Goal: Task Accomplishment & Management: Manage account settings

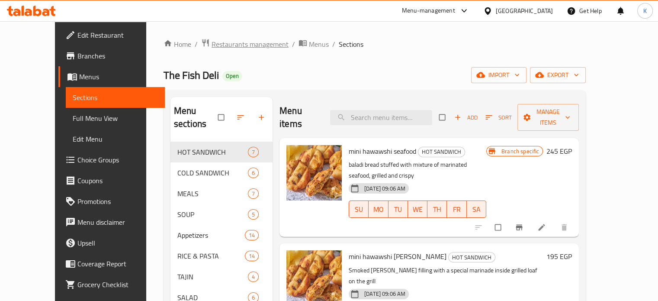
click at [222, 43] on span "Restaurants management" at bounding box center [250, 44] width 77 height 10
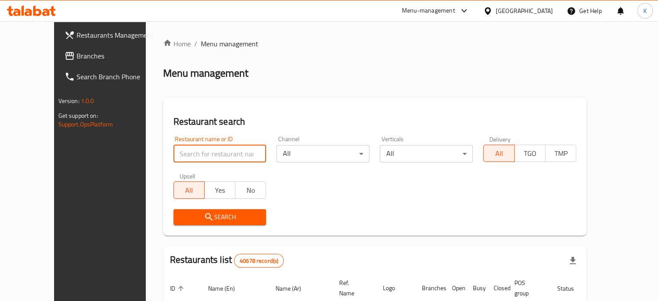
click at [209, 148] on input "search" at bounding box center [220, 153] width 93 height 17
type input "702292"
click button "Search" at bounding box center [220, 217] width 93 height 16
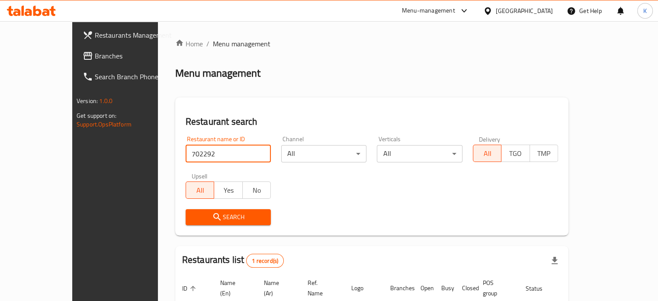
scroll to position [68, 0]
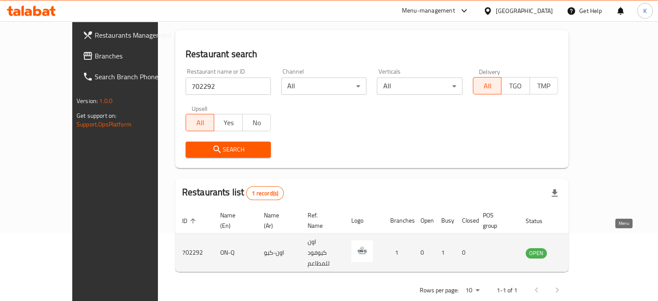
click at [582, 248] on icon "enhanced table" at bounding box center [576, 253] width 10 height 10
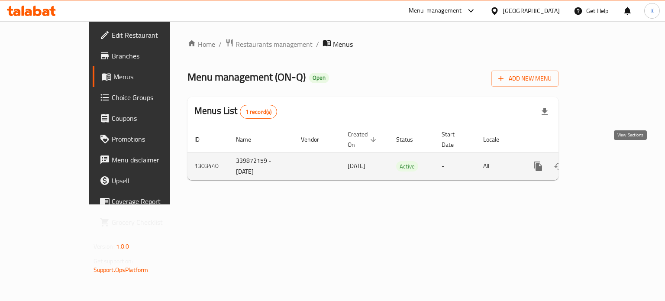
click at [606, 161] on icon "enhanced table" at bounding box center [600, 166] width 10 height 10
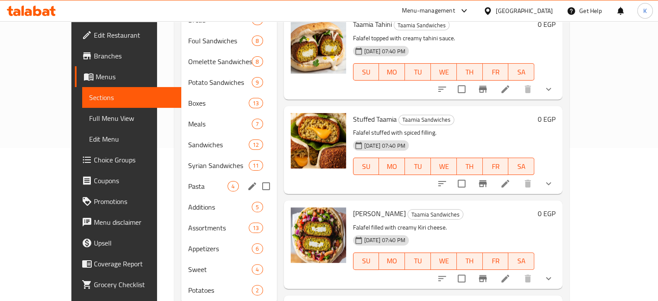
scroll to position [151, 0]
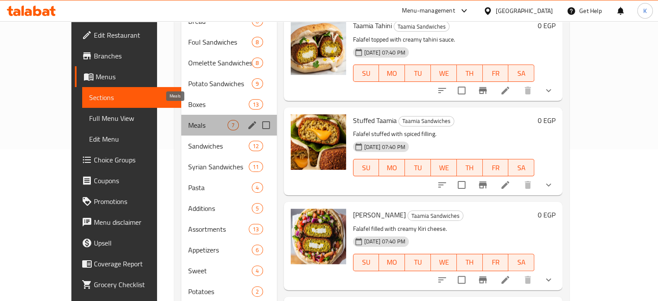
click at [188, 120] on span "Meals" at bounding box center [207, 125] width 39 height 10
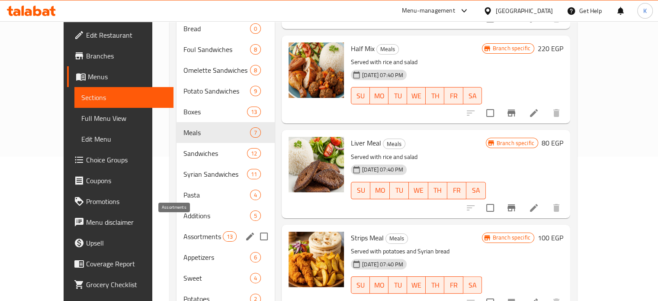
scroll to position [116, 0]
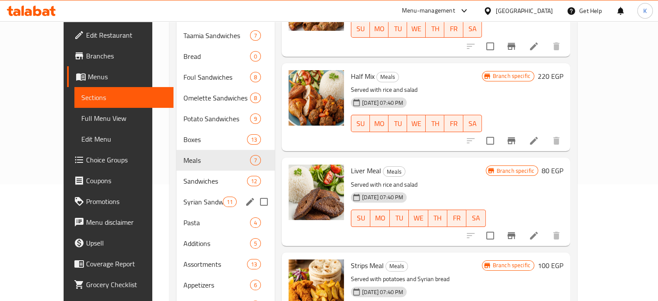
click at [184, 197] on span "Syrian Sandwiches" at bounding box center [203, 202] width 39 height 10
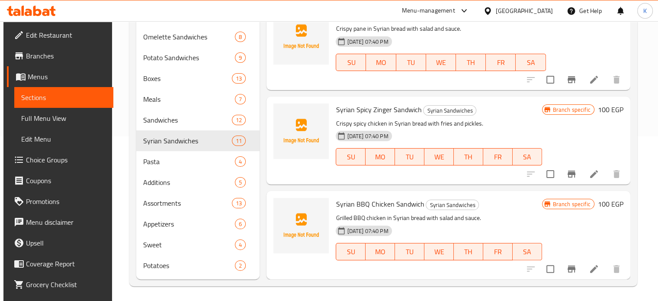
scroll to position [167, 0]
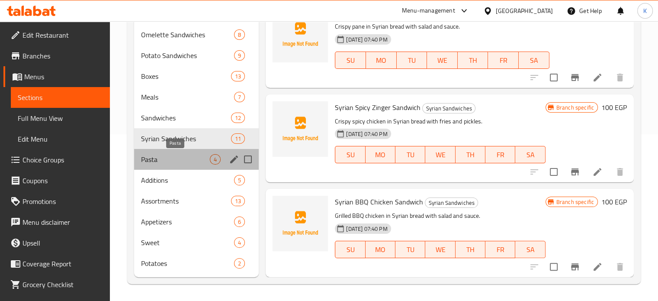
click at [200, 155] on span "Pasta" at bounding box center [175, 159] width 69 height 10
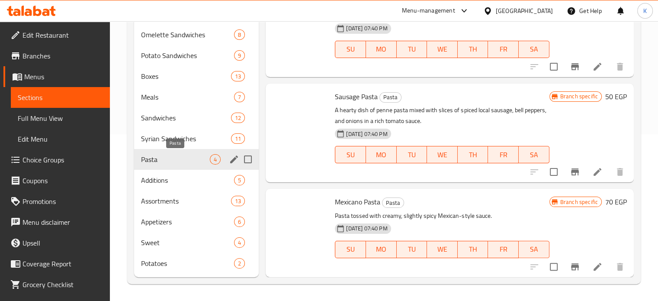
scroll to position [85, 0]
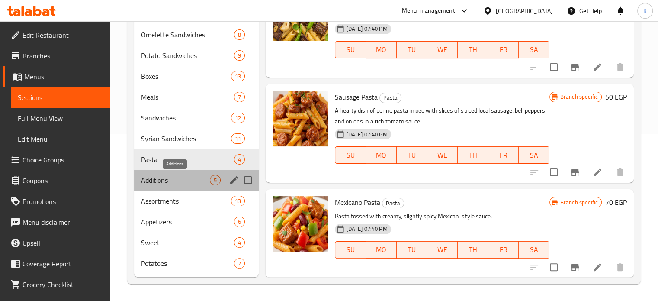
click at [181, 175] on span "Additions" at bounding box center [175, 180] width 69 height 10
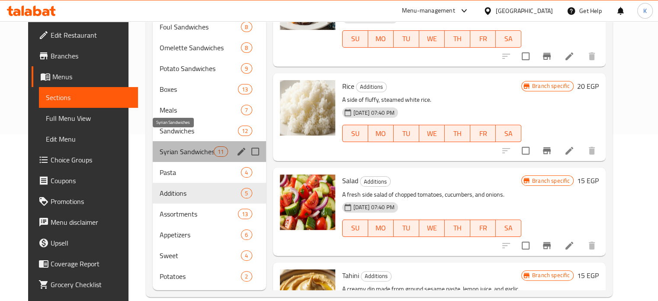
click at [177, 146] on span "Syrian Sandwiches" at bounding box center [187, 151] width 55 height 10
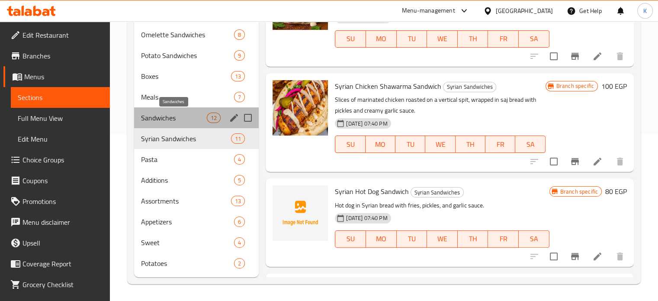
click at [174, 116] on span "Sandwiches" at bounding box center [174, 118] width 66 height 10
